Goal: Communication & Community: Answer question/provide support

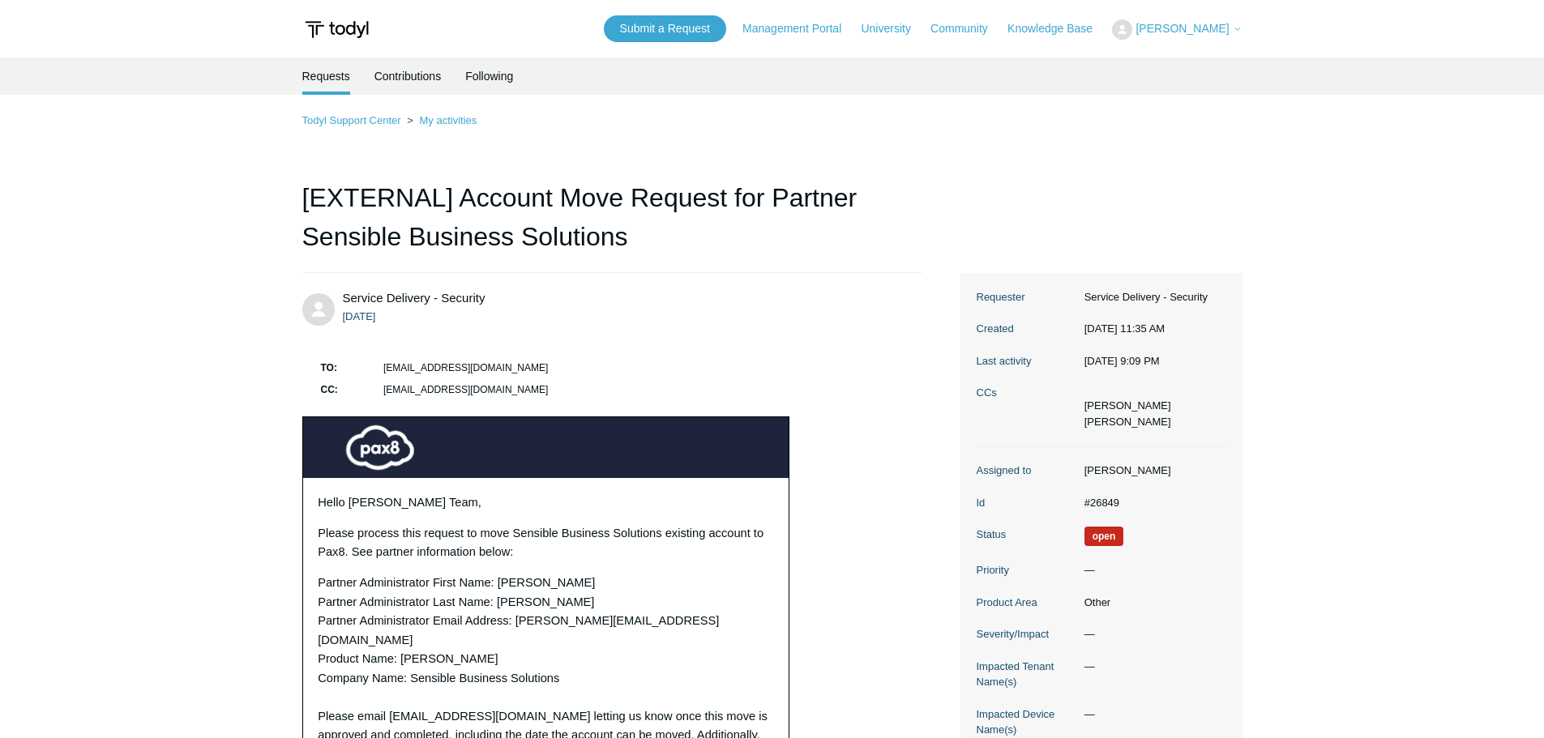
scroll to position [5803, 0]
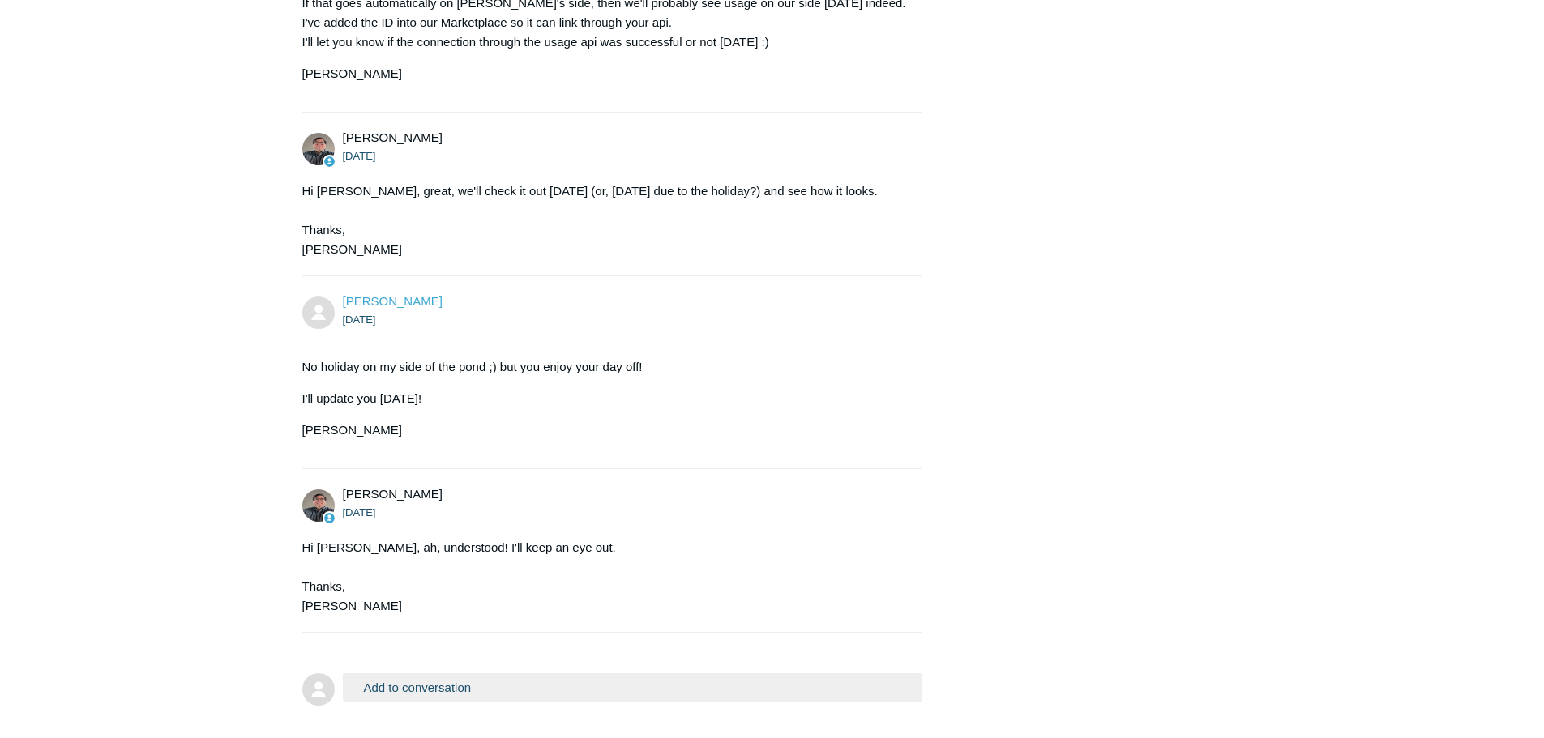
click at [447, 673] on button "Add to conversation" at bounding box center [633, 687] width 580 height 28
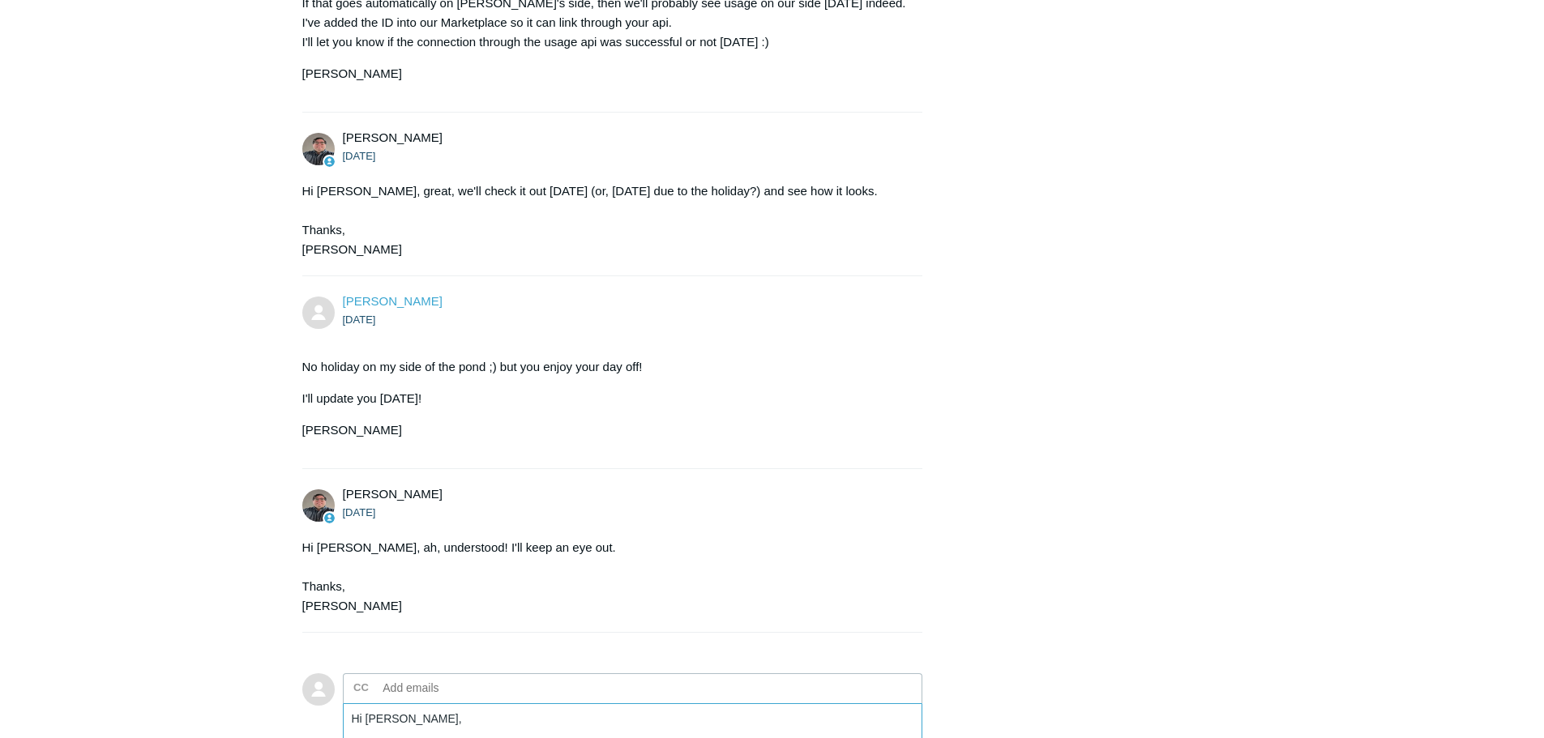
paste textarea "U1X$h*A@0g1pi%6$51O@"
paste textarea ""errorMessage": "Request failed with status code 403","
paste textarea "}, "awsRegion": "us-east-1", "data": { "error": "not authorized" },"
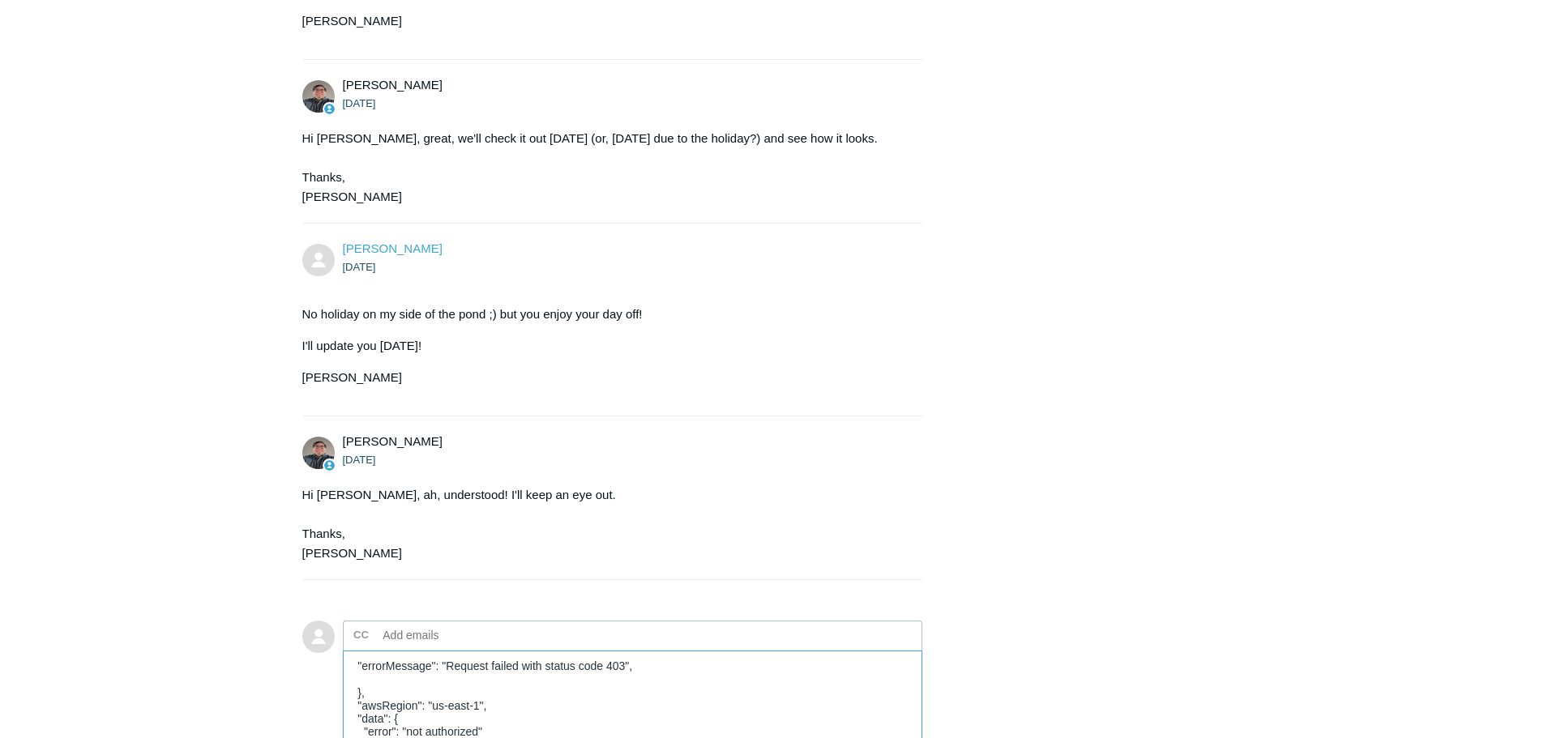
scroll to position [5884, 0]
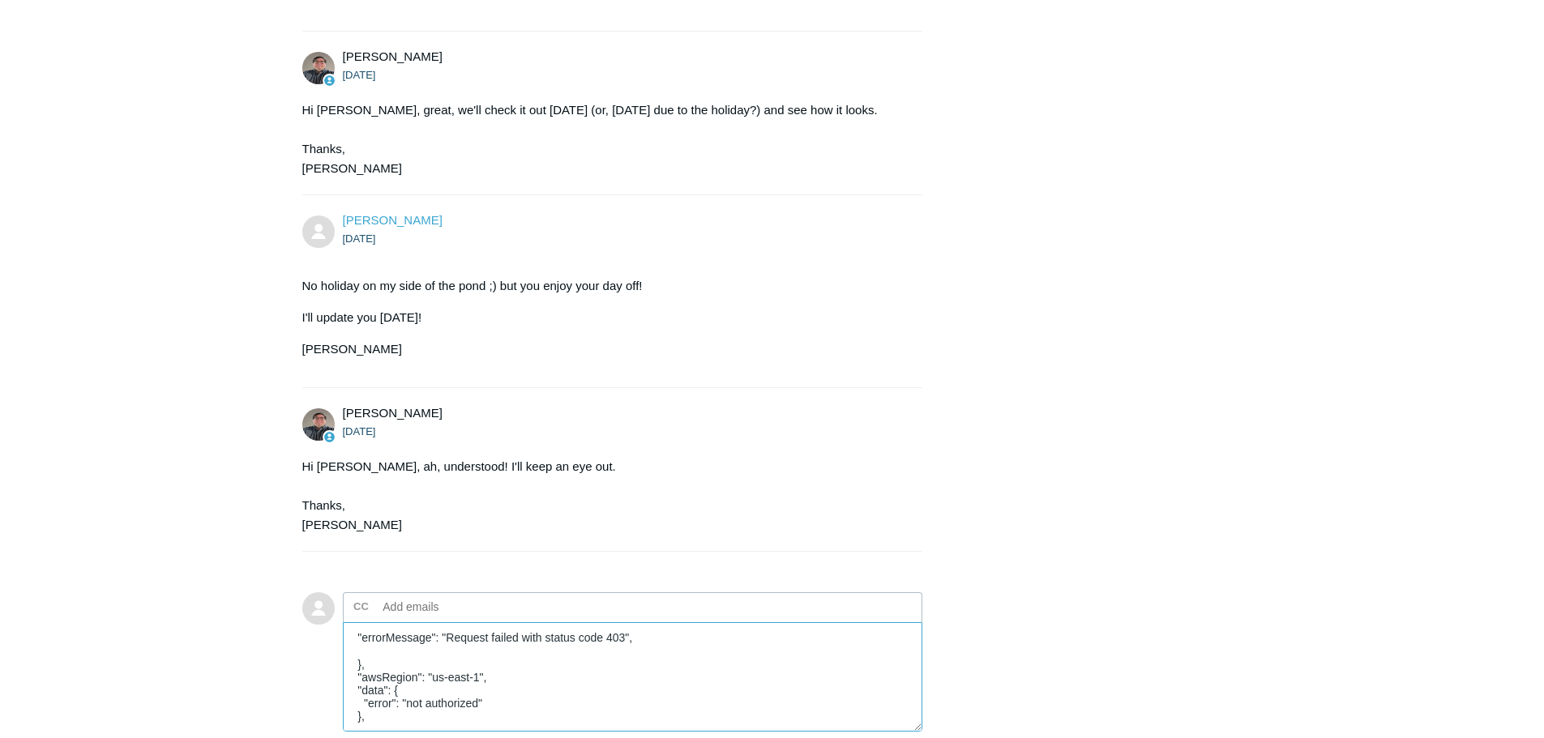
click at [455, 634] on textarea "Hi [PERSON_NAME], The usage pull from exactly 24h ago received an error: "error…" at bounding box center [633, 676] width 580 height 109
drag, startPoint x: 416, startPoint y: 570, endPoint x: 332, endPoint y: 552, distance: 86.1
click at [332, 568] on form "Add to conversation CC Add emails Hi [PERSON_NAME], The usage pull from exactly…" at bounding box center [612, 703] width 621 height 270
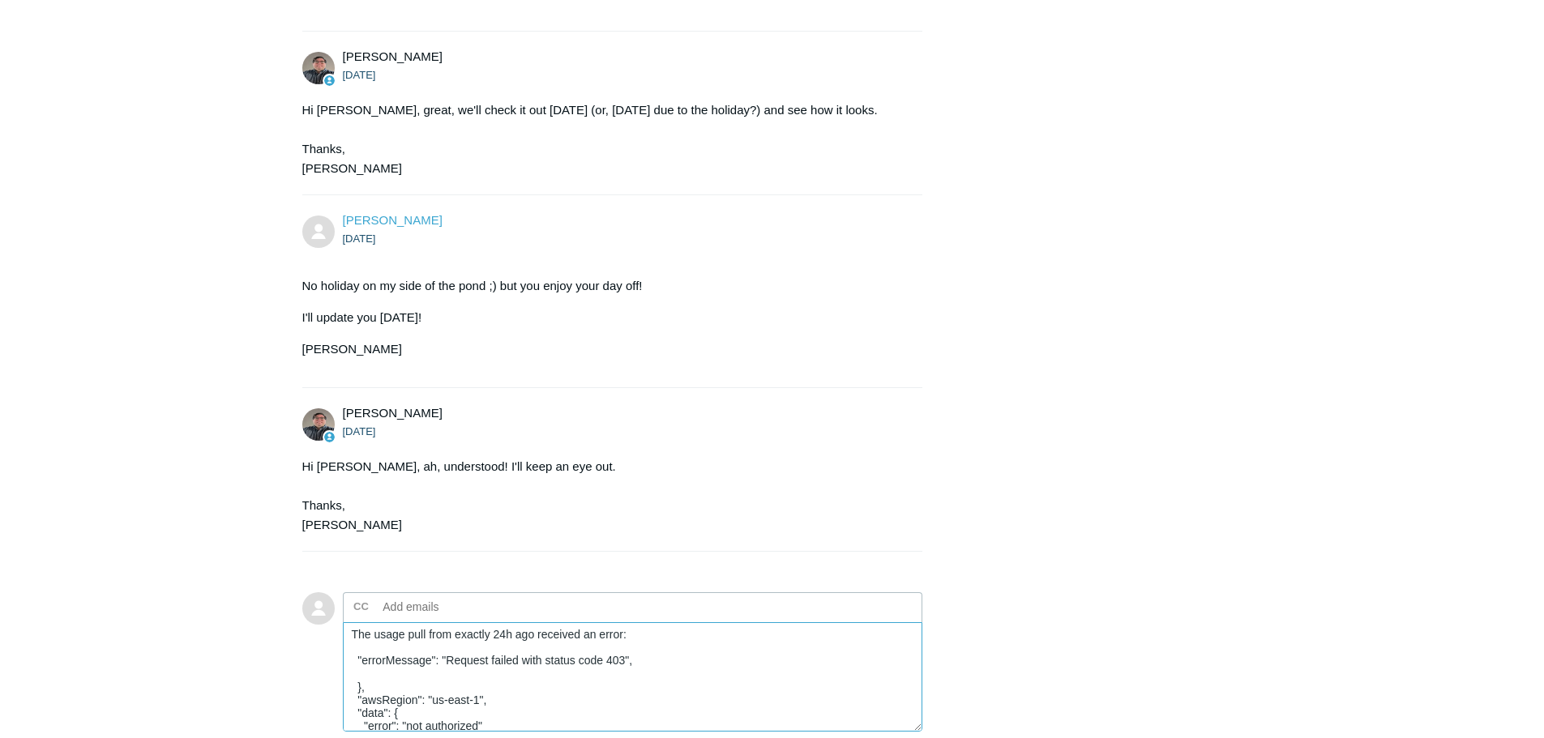
click at [361, 622] on textarea "Hi [PERSON_NAME], The usage pull from exactly 24h ago received an error: "error…" at bounding box center [633, 676] width 580 height 109
click at [349, 622] on textarea "Hi [PERSON_NAME], The usage pull from exactly 24h ago received an error: "error…" at bounding box center [633, 676] width 580 height 109
click at [357, 622] on textarea "Hi [PERSON_NAME], The usage pull from exactly 24h ago received an error: "error…" at bounding box center [633, 676] width 580 height 109
drag, startPoint x: 350, startPoint y: 587, endPoint x: 399, endPoint y: 626, distance: 62.3
click at [399, 626] on textarea "Hi [PERSON_NAME], The usage pull from exactly 24h ago received an error: "error…" at bounding box center [633, 676] width 580 height 109
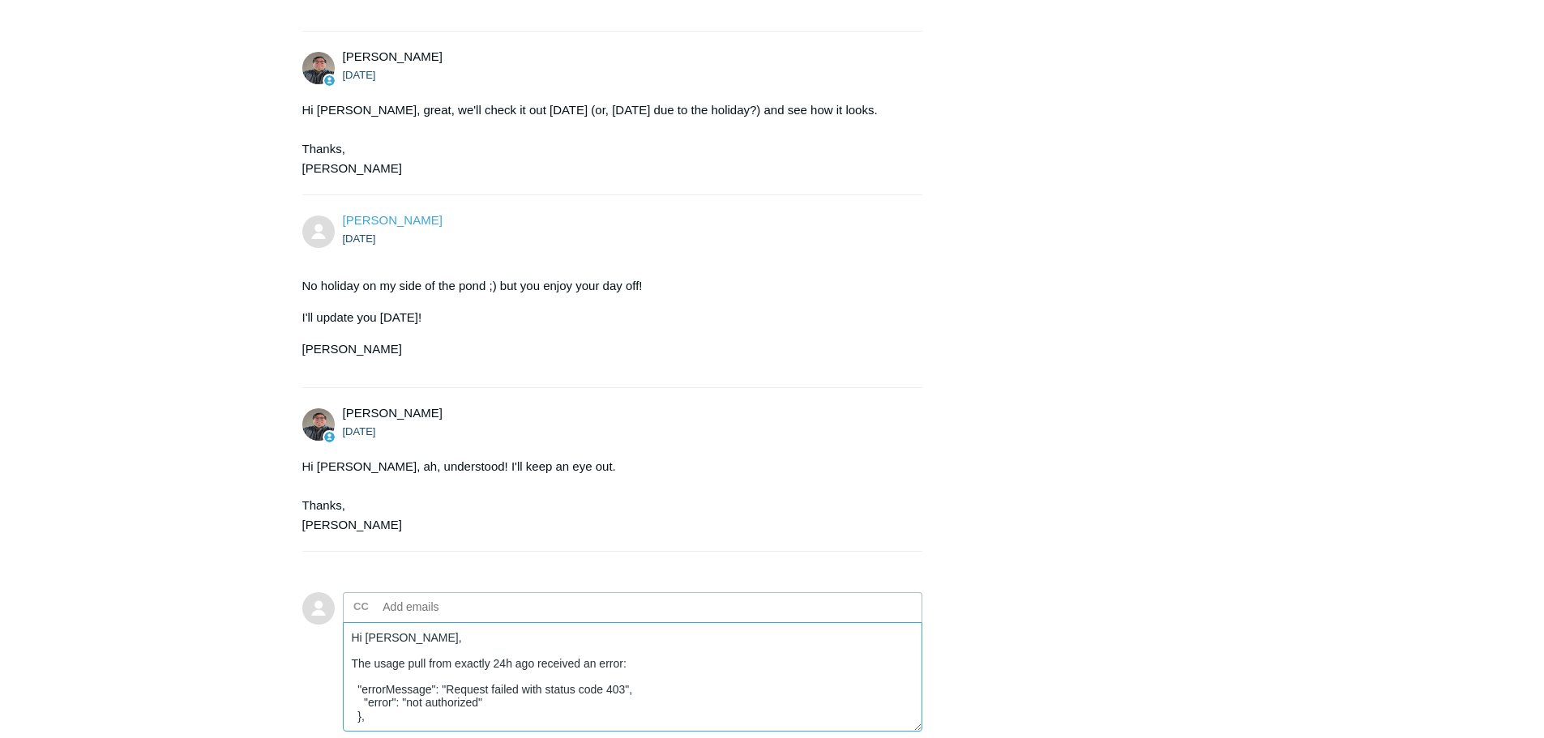
drag, startPoint x: 381, startPoint y: 602, endPoint x: 318, endPoint y: 603, distance: 62.4
click at [318, 603] on form "Add to conversation CC Add emails Hi [PERSON_NAME], The usage pull from exactly…" at bounding box center [612, 703] width 621 height 270
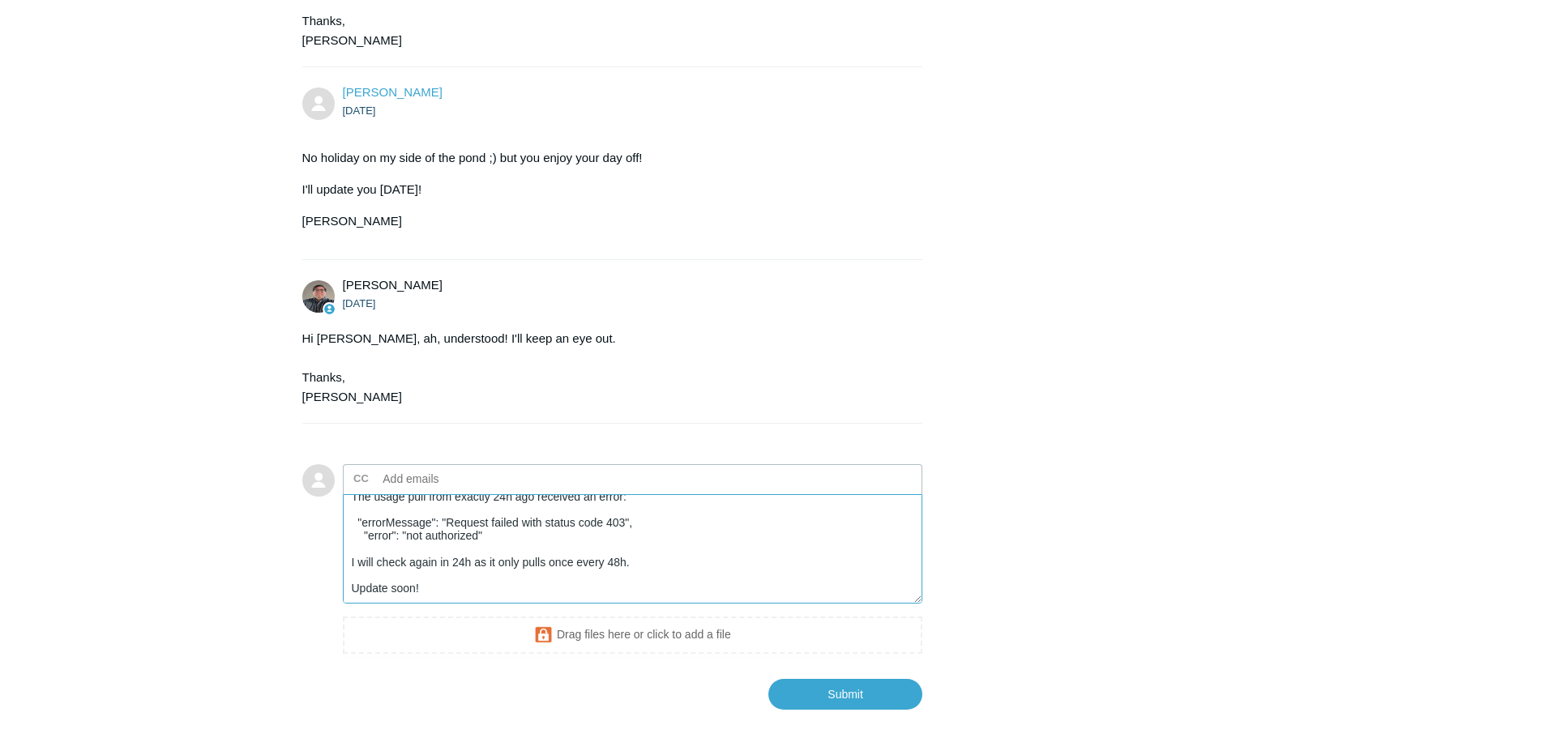
scroll to position [58, 0]
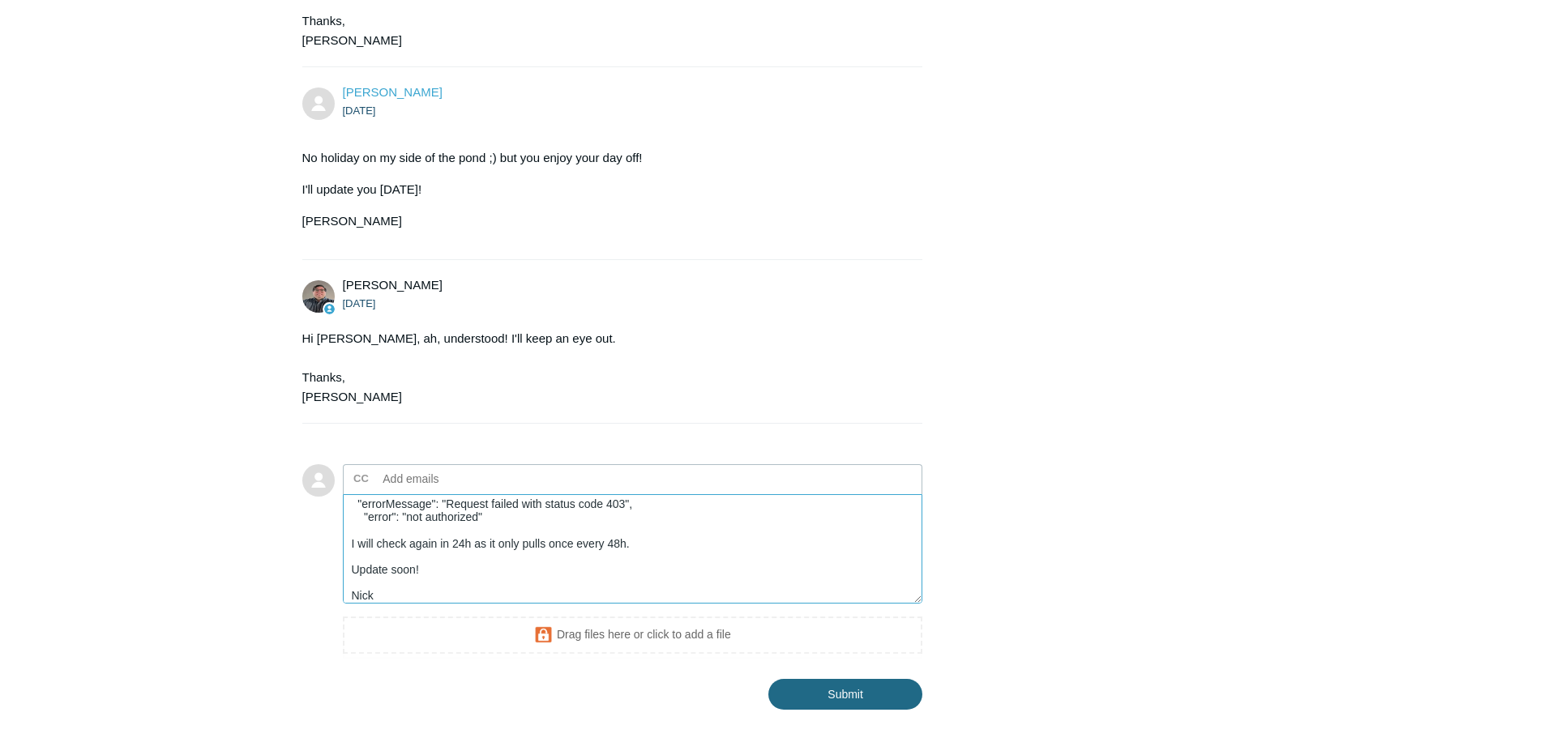
type textarea "Hi [PERSON_NAME], The usage pull from exactly 24h ago received an error: "error…"
click at [831, 679] on input "Submit" at bounding box center [845, 695] width 154 height 32
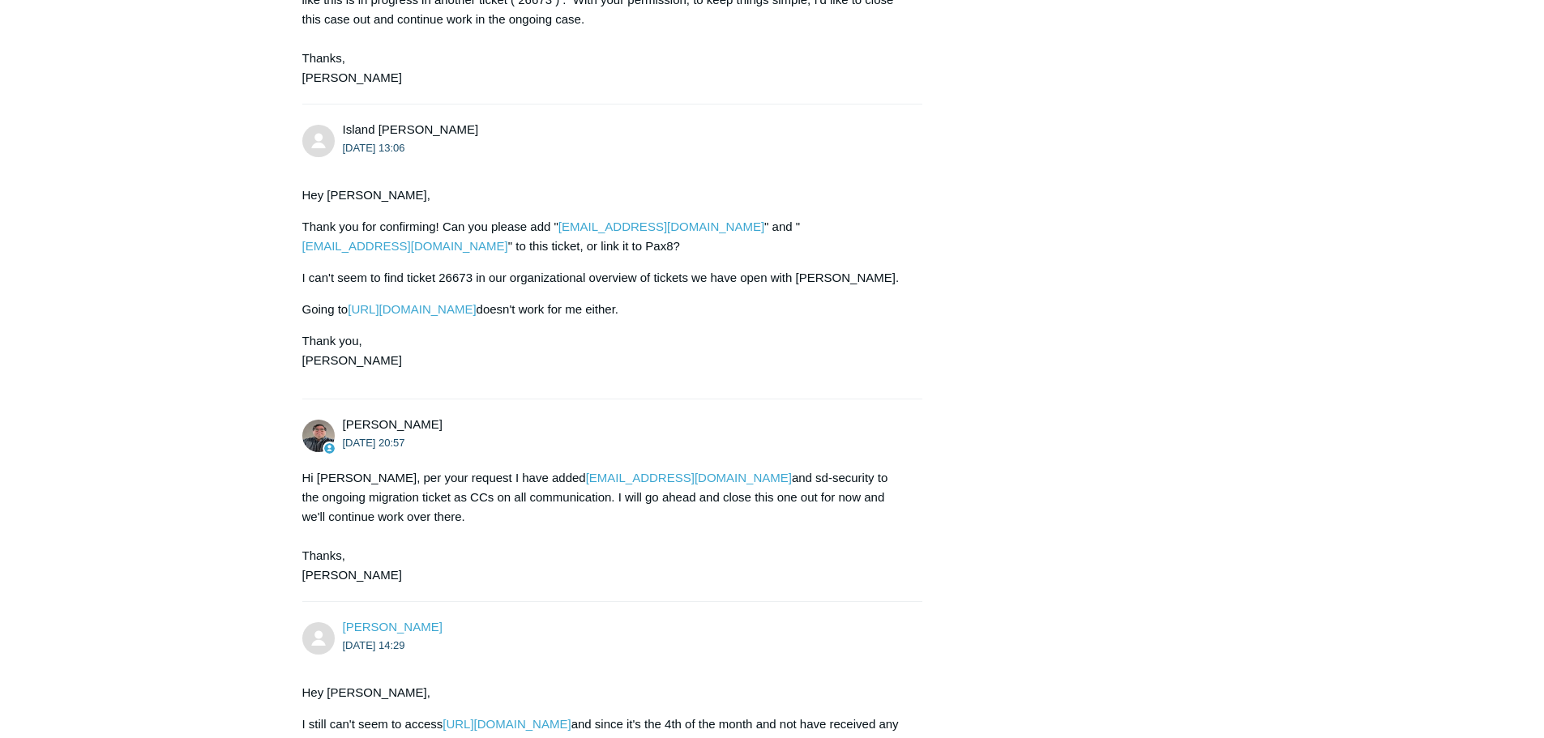
scroll to position [6110, 0]
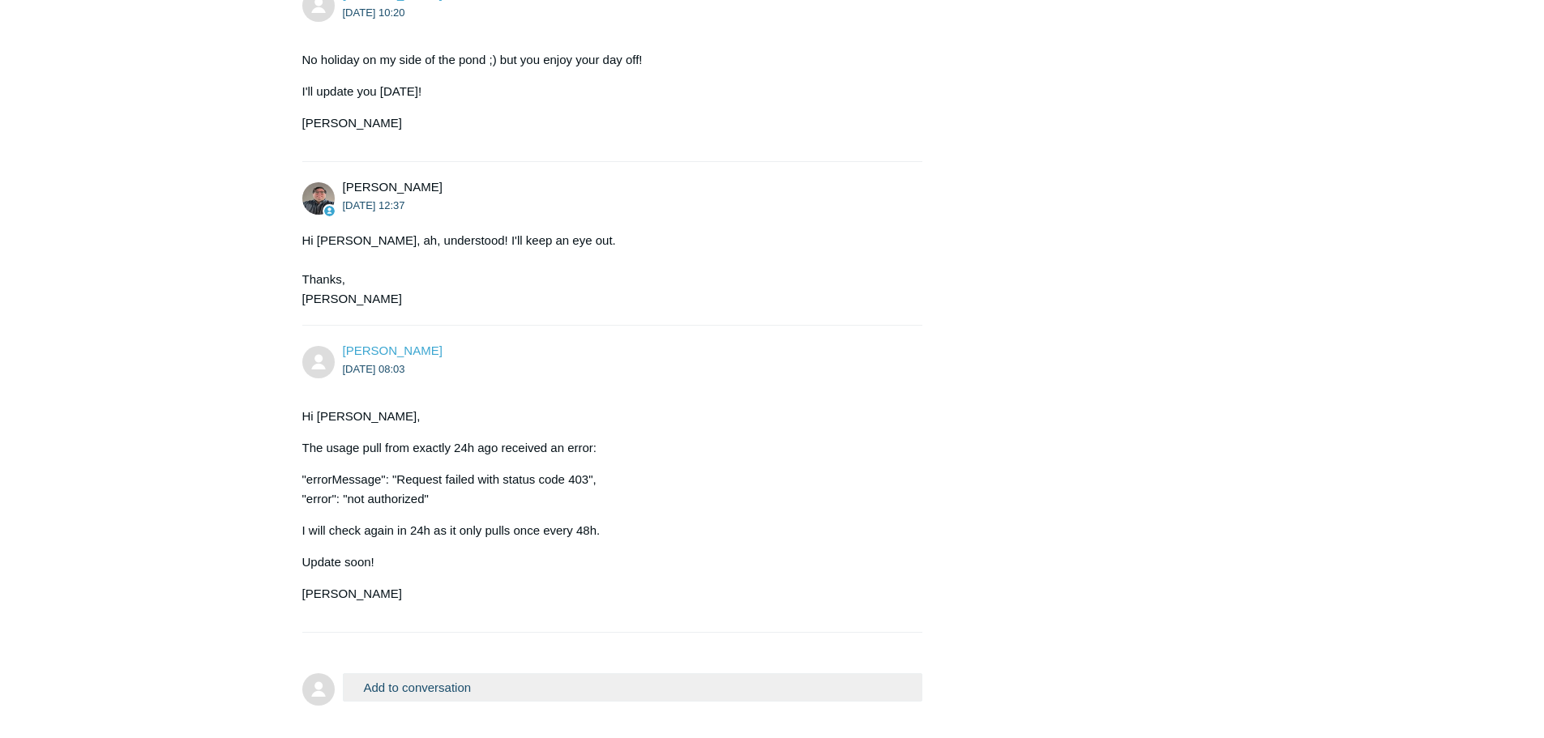
drag, startPoint x: 311, startPoint y: 372, endPoint x: 455, endPoint y: 419, distance: 150.9
click at [455, 419] on div "Hi [PERSON_NAME], The usage pull from exactly 24h ago received an error: "error…" at bounding box center [604, 505] width 604 height 197
click at [455, 470] on p ""errorMessage": "Request failed with status code 403", "error": "not authorized"" at bounding box center [604, 489] width 604 height 39
drag, startPoint x: 450, startPoint y: 419, endPoint x: 292, endPoint y: 376, distance: 163.7
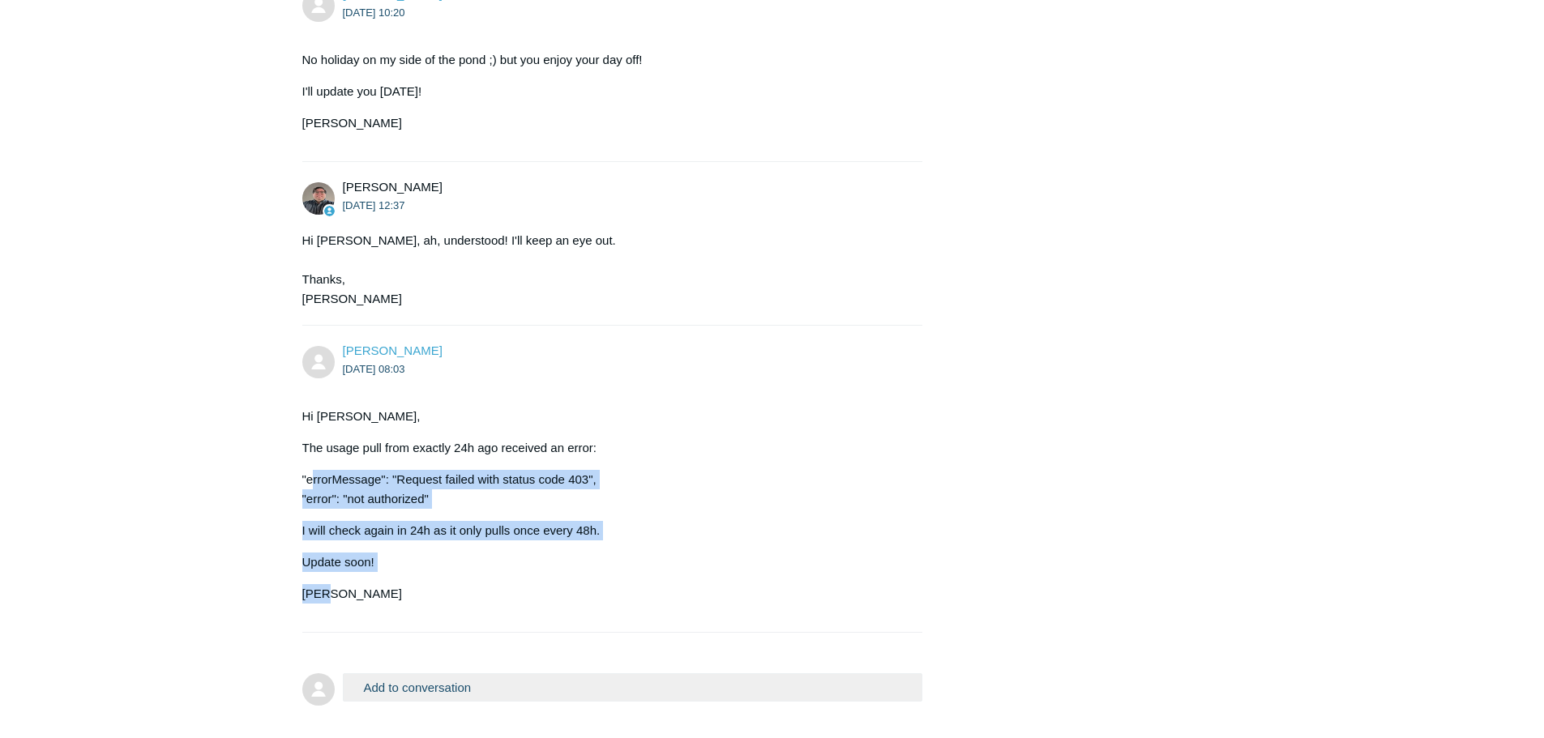
drag, startPoint x: 292, startPoint y: 376, endPoint x: 487, endPoint y: 490, distance: 226.3
click at [487, 490] on div "Hi Matt, The usage pull from exactly 24h ago received an error: "errorMessage":…" at bounding box center [604, 505] width 604 height 197
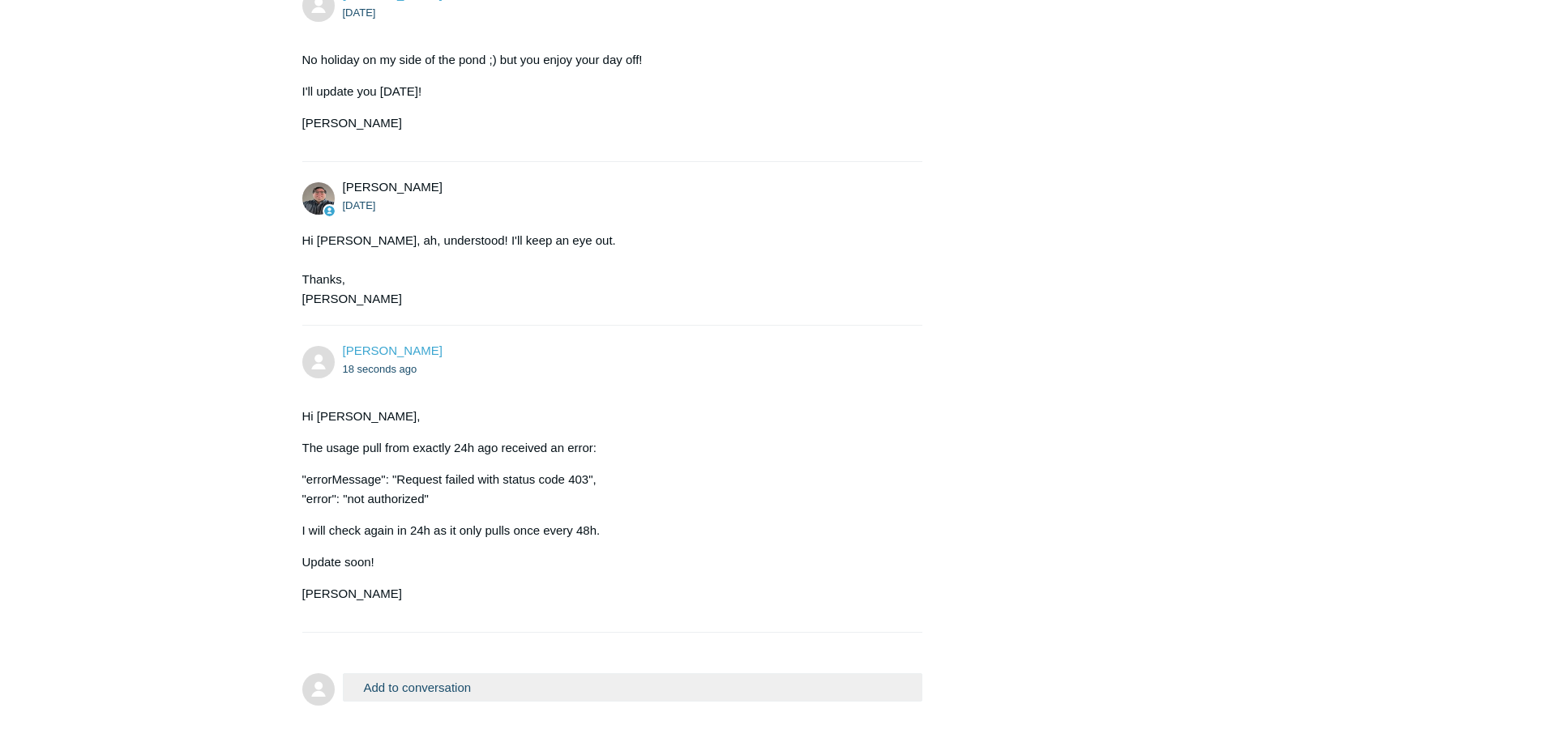
click at [460, 673] on button "Add to conversation" at bounding box center [633, 687] width 580 height 28
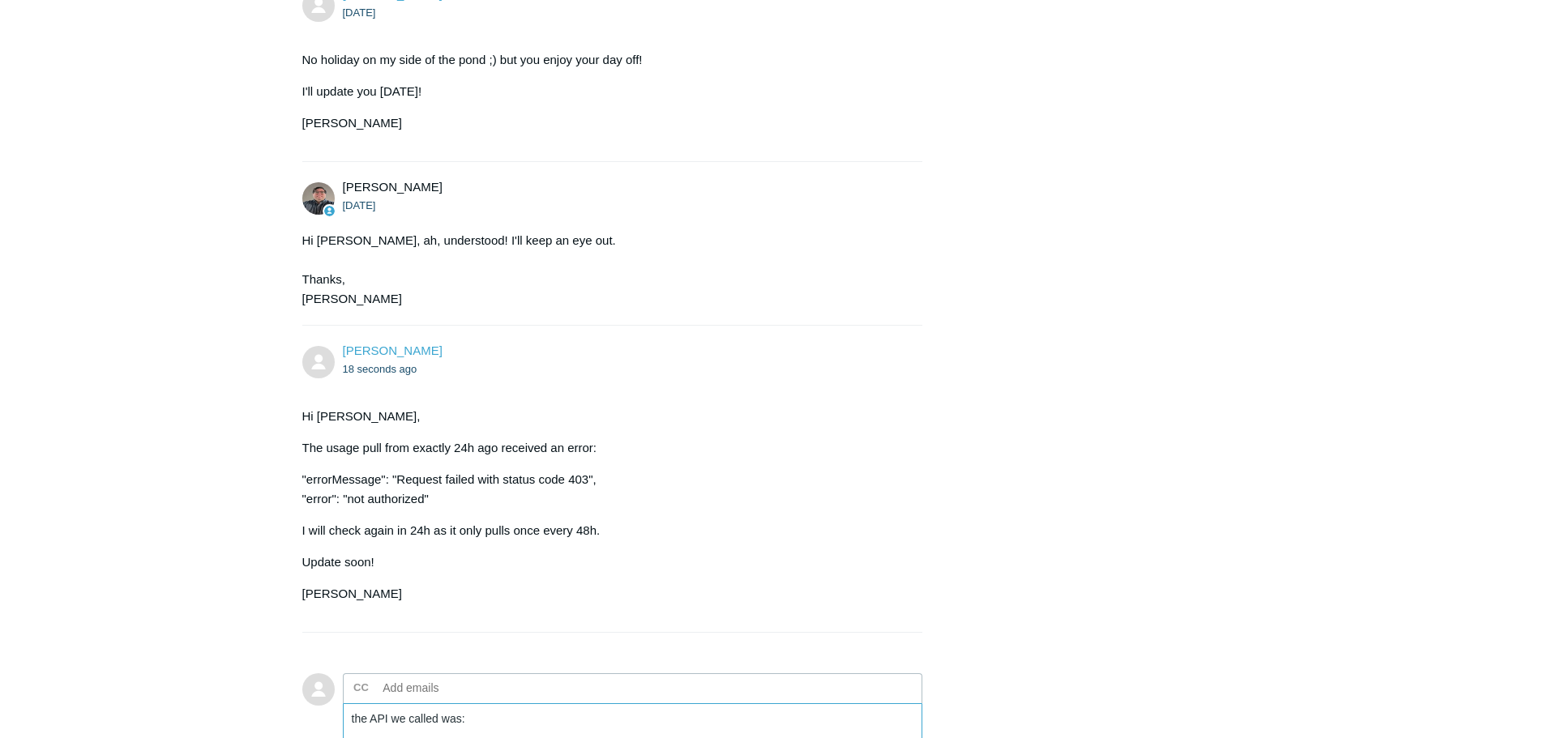
paste textarea "'https://pax8.api.todyl.com/v1/partner/26751/usage/customers?start=2025-08-01T0…"
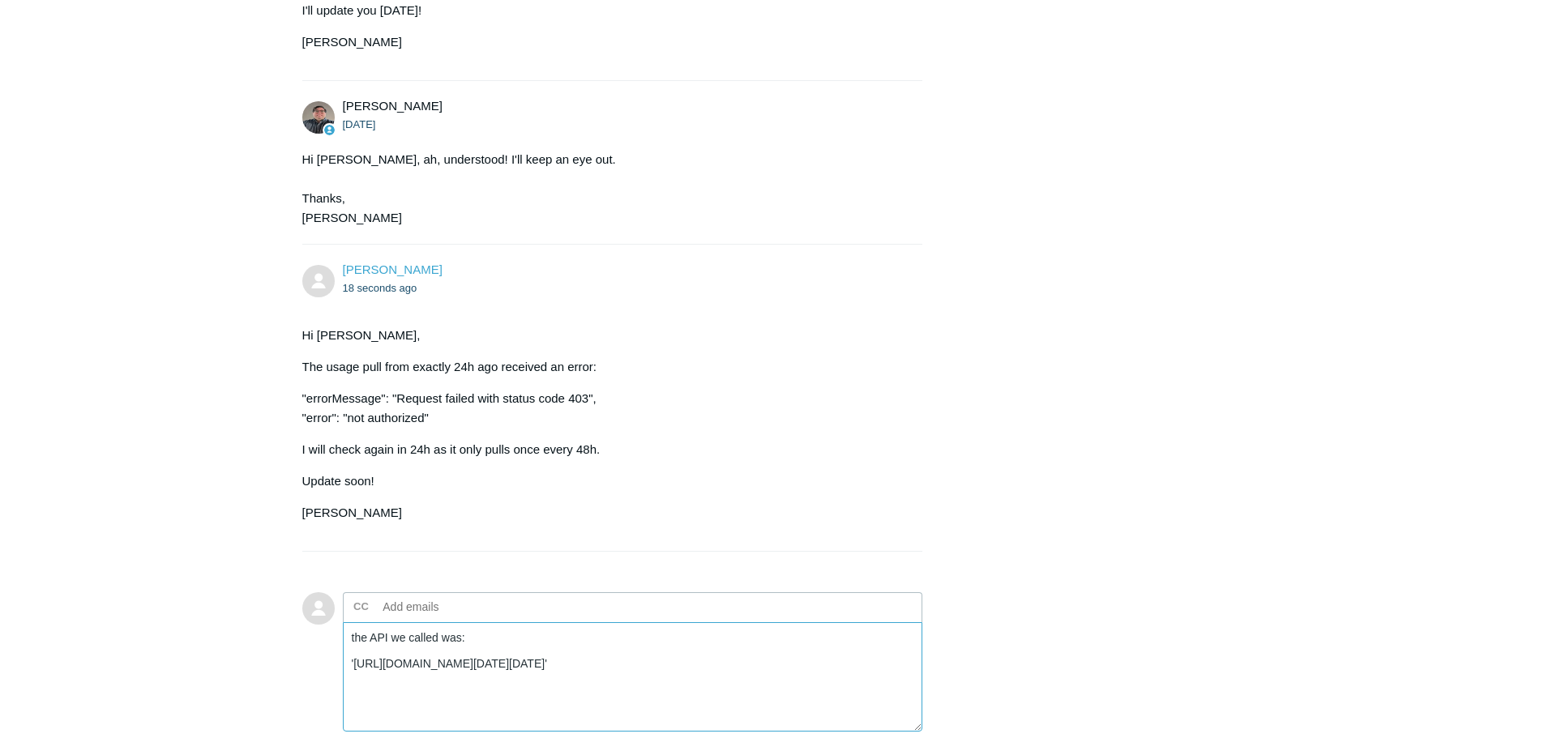
scroll to position [6319, 0]
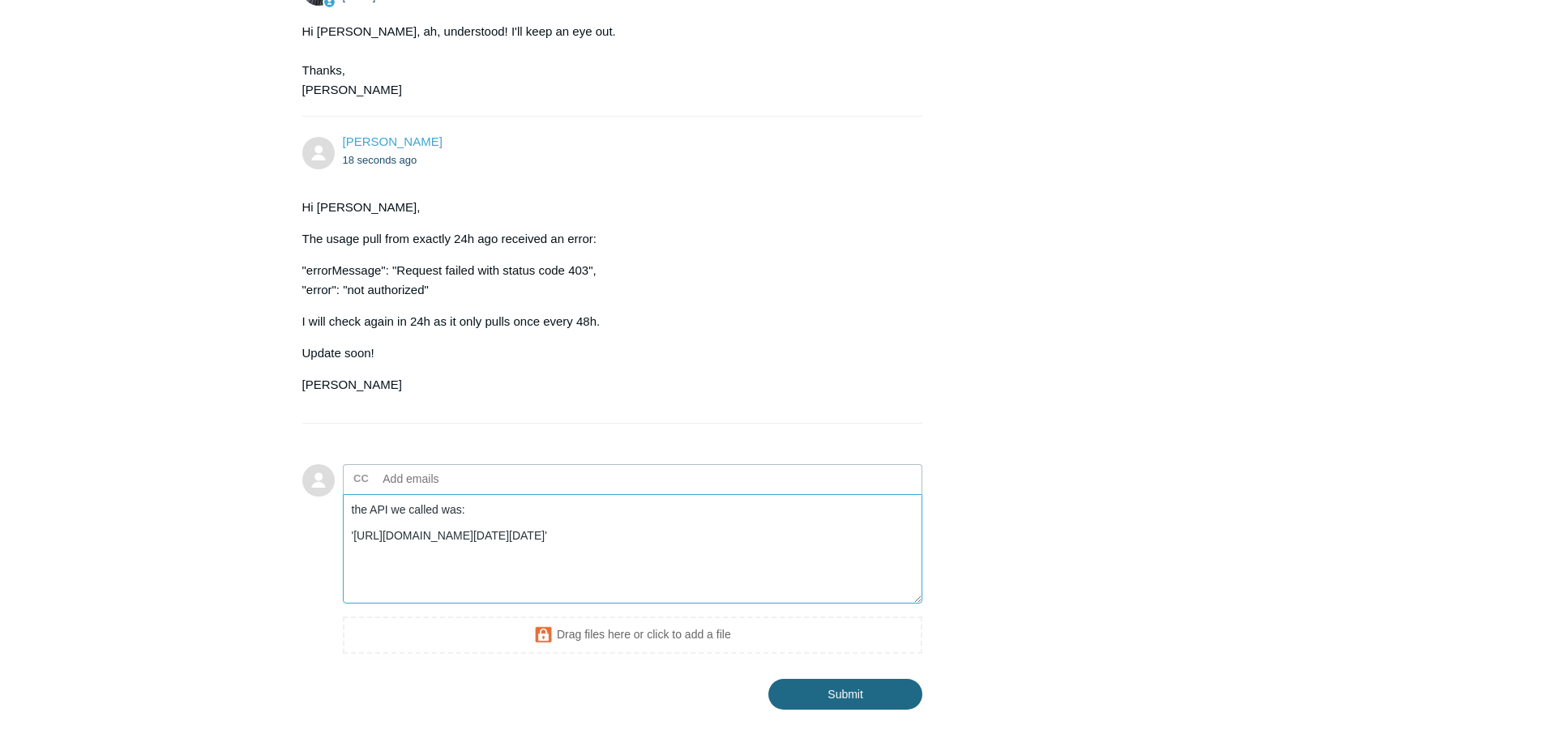
type textarea "the API we called was: 'https://pax8.api.todyl.com/v1/partner/26751/usage/custo…"
click at [890, 679] on input "Submit" at bounding box center [845, 695] width 154 height 32
